Goal: Transaction & Acquisition: Book appointment/travel/reservation

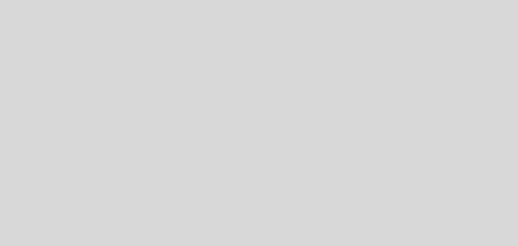
select select "pt"
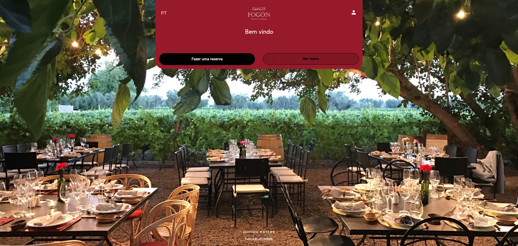
click at [311, 60] on button "Ver menu" at bounding box center [311, 58] width 96 height 11
click at [222, 57] on button "Fazer uma reserva" at bounding box center [207, 59] width 96 height 12
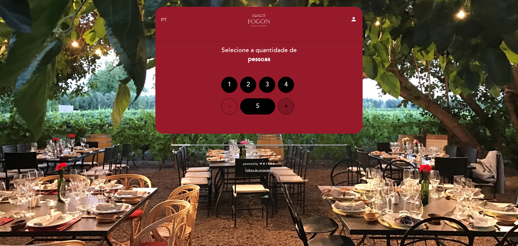
click at [286, 106] on div "+" at bounding box center [286, 106] width 16 height 16
click at [258, 105] on div "6" at bounding box center [257, 106] width 35 height 16
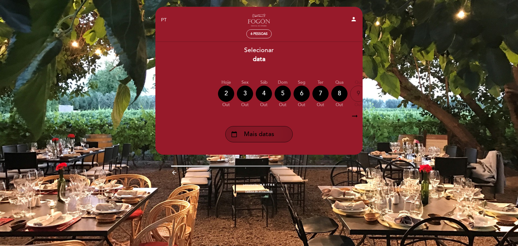
click at [258, 133] on span "Mais datas" at bounding box center [259, 134] width 30 height 9
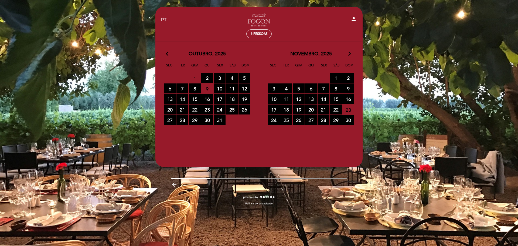
click at [350, 54] on icon "arrow_forward_ios" at bounding box center [350, 53] width 5 height 7
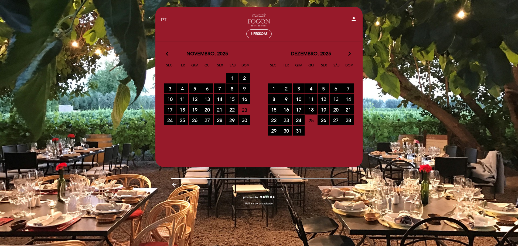
click at [350, 54] on icon "arrow_forward_ios" at bounding box center [350, 53] width 5 height 7
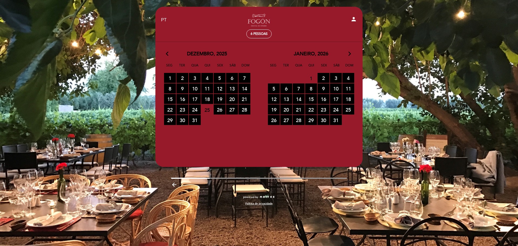
click at [350, 54] on icon "arrow_forward_ios" at bounding box center [350, 53] width 5 height 7
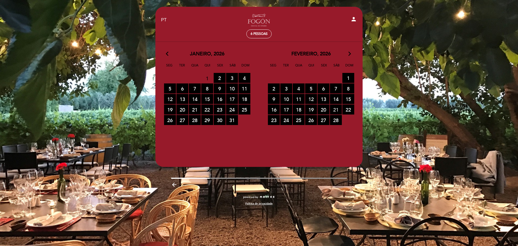
click at [335, 109] on span "21 RESERVAS DISPONÍVEIS" at bounding box center [336, 110] width 12 height 10
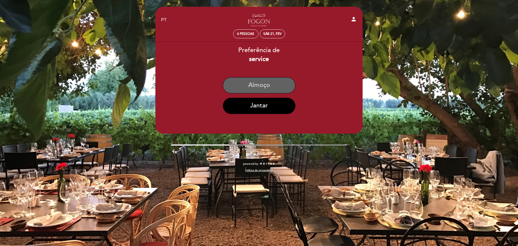
click at [263, 85] on button "Almoço" at bounding box center [259, 85] width 73 height 16
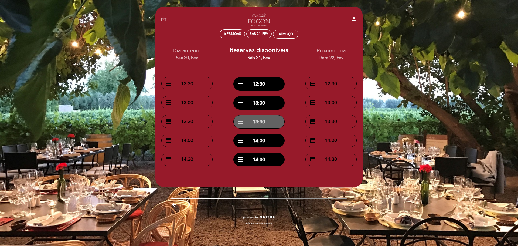
click at [258, 120] on button "credit_card 13:30" at bounding box center [259, 122] width 51 height 14
